Goal: Task Accomplishment & Management: Use online tool/utility

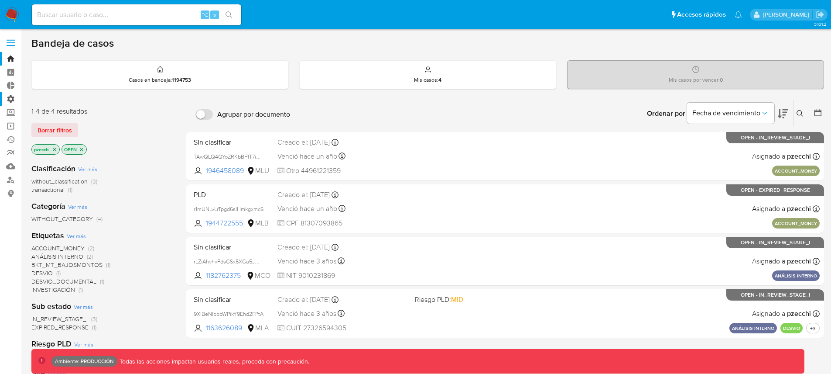
click at [10, 101] on label "Administración" at bounding box center [52, 99] width 104 height 14
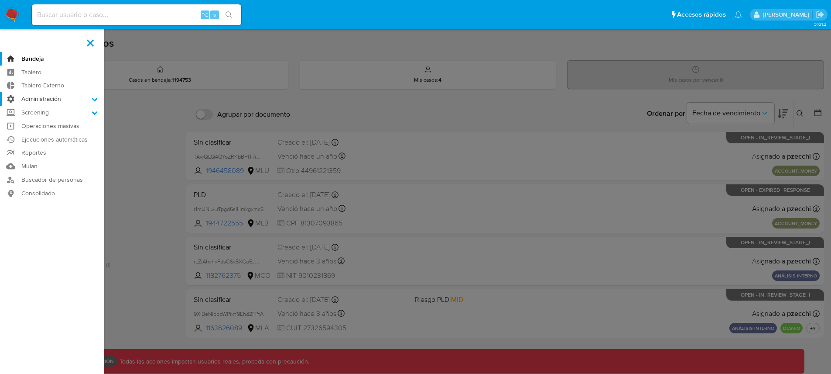
click at [0, 0] on input "Administración" at bounding box center [0, 0] width 0 height 0
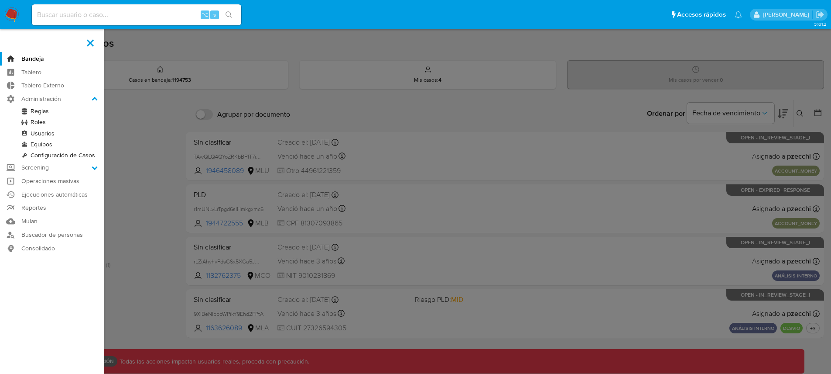
click at [34, 109] on link "Reglas" at bounding box center [52, 111] width 104 height 11
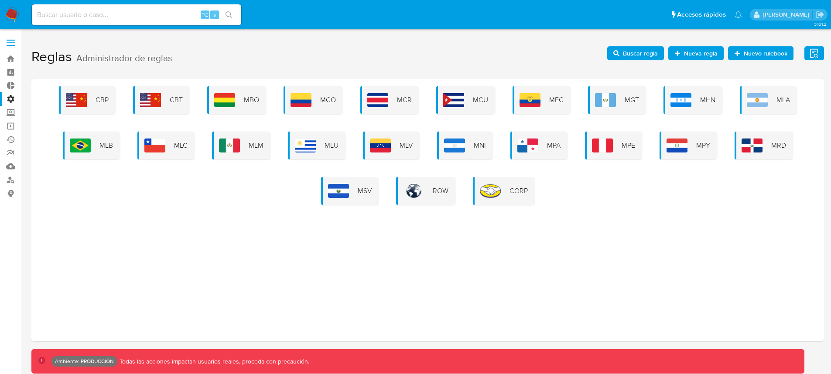
click at [693, 51] on span "Nueva regla" at bounding box center [701, 53] width 34 height 14
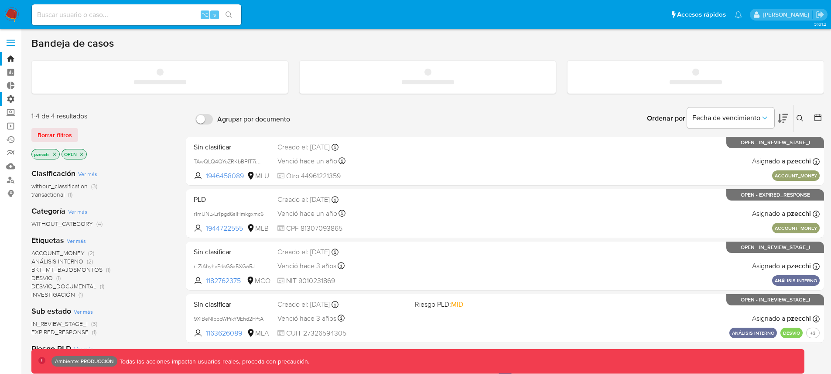
click at [10, 99] on label "Administración" at bounding box center [52, 99] width 104 height 14
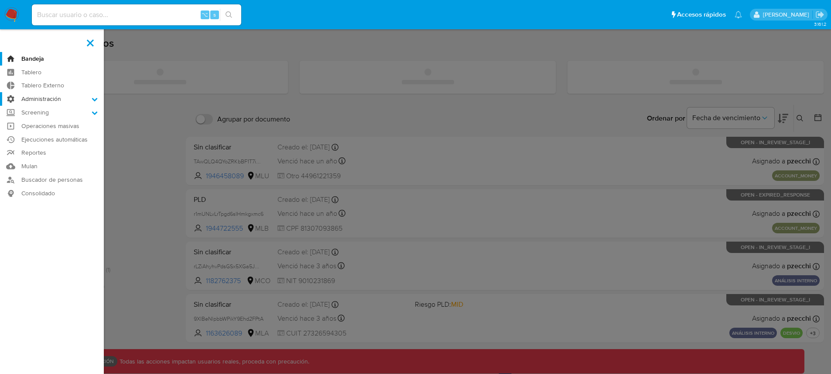
click at [0, 0] on input "Administración" at bounding box center [0, 0] width 0 height 0
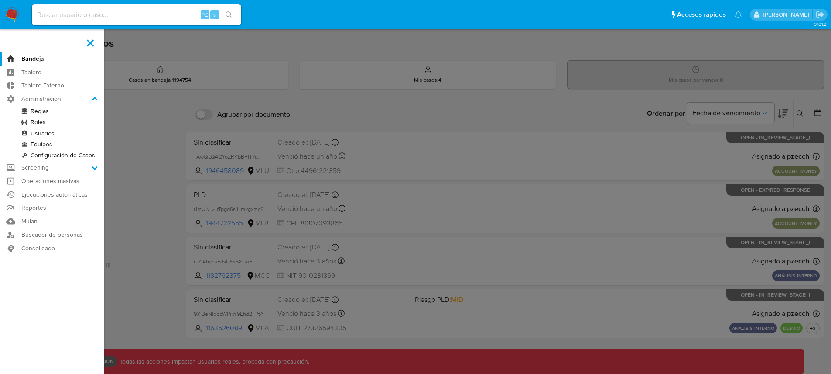
click at [34, 112] on link "Reglas" at bounding box center [52, 111] width 104 height 11
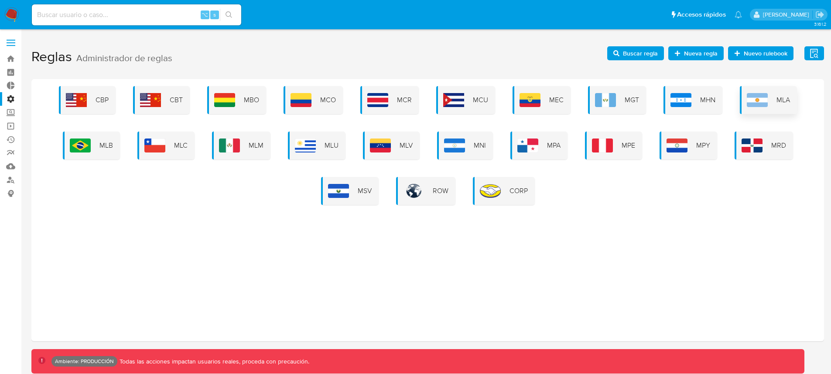
click at [759, 109] on div "MLA" at bounding box center [768, 100] width 57 height 28
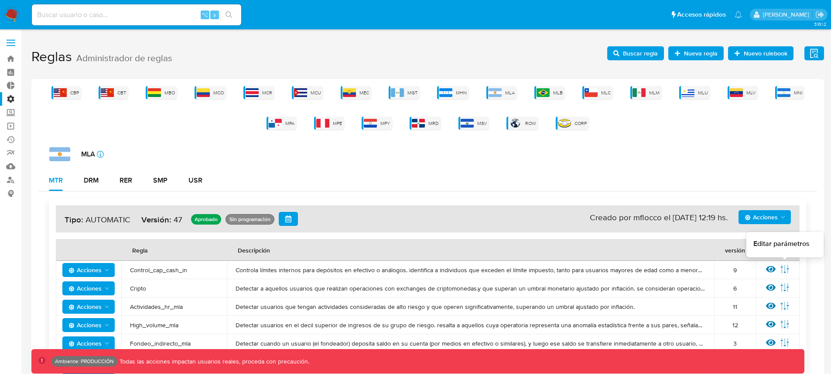
click at [787, 270] on icon at bounding box center [785, 269] width 10 height 10
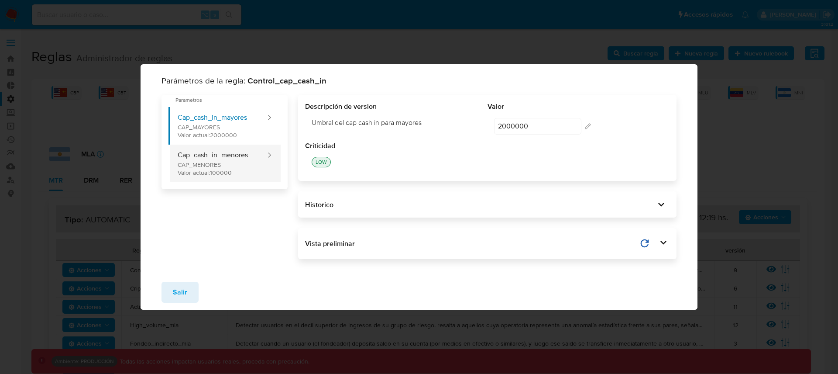
click at [204, 171] on button "Cap_cash_in_menores CAP_MENORES Valor actual: 100000" at bounding box center [217, 163] width 98 height 38
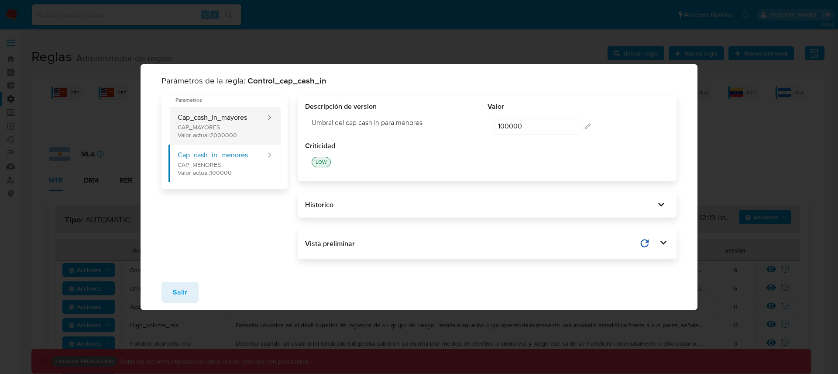
click at [220, 134] on button "Cap_cash_in_mayores CAP_MAYORES Valor actual: 2000000" at bounding box center [217, 126] width 98 height 38
type input "2000000"
click at [179, 292] on span "Salir" at bounding box center [180, 291] width 14 height 19
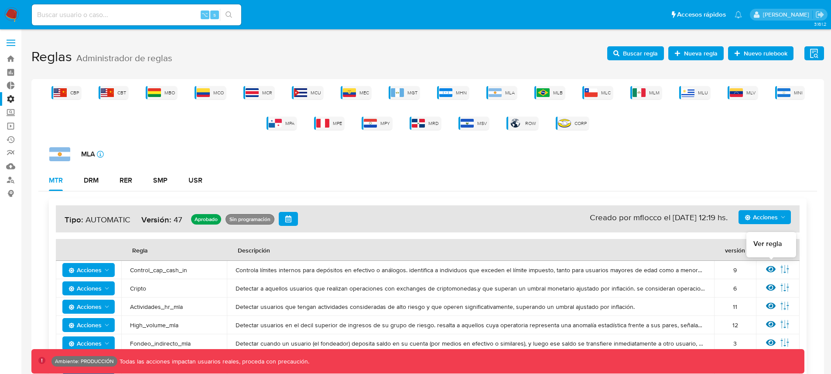
click at [769, 271] on icon at bounding box center [771, 269] width 10 height 10
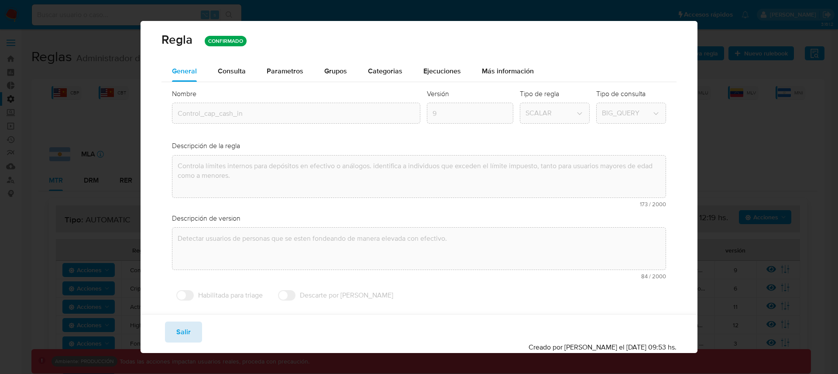
click at [200, 330] on button "Salir" at bounding box center [183, 331] width 37 height 21
type input "1"
